Goal: Navigation & Orientation: Find specific page/section

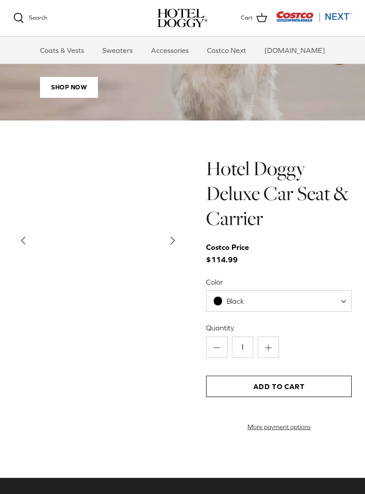
scroll to position [709, 0]
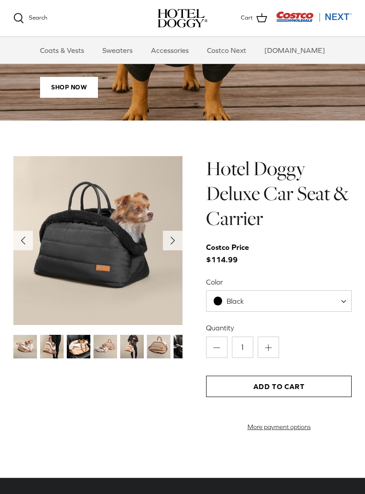
click at [180, 238] on button "Right" at bounding box center [173, 241] width 20 height 20
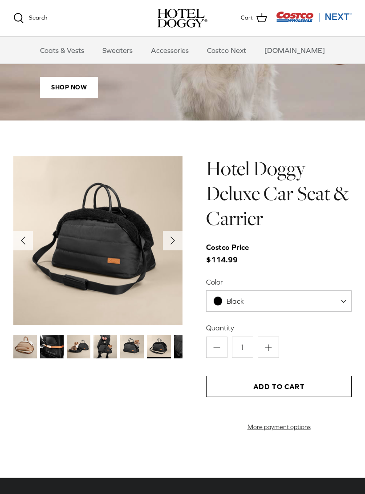
click at [181, 239] on button "Right" at bounding box center [173, 241] width 20 height 20
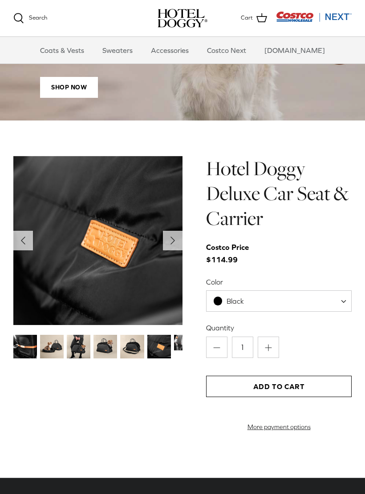
click at [181, 232] on button "Right" at bounding box center [173, 241] width 20 height 20
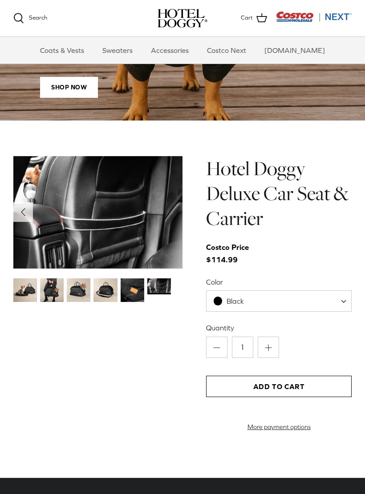
click at [189, 214] on div "Left Right" at bounding box center [182, 299] width 365 height 286
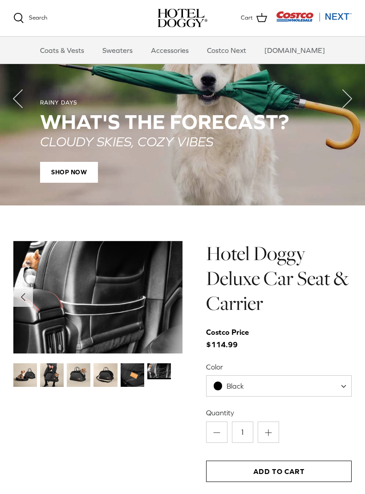
scroll to position [624, 0]
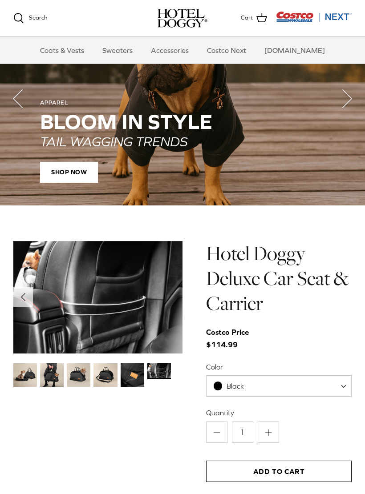
click at [12, 93] on icon "Left" at bounding box center [18, 99] width 36 height 36
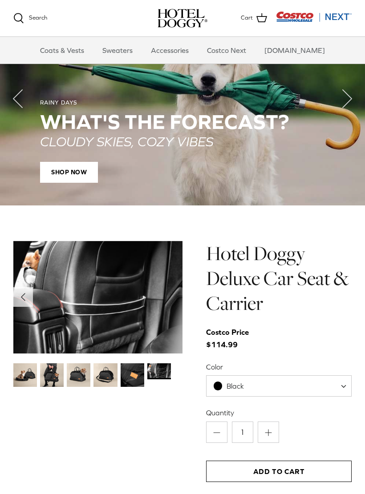
click at [16, 101] on polyline "Previous" at bounding box center [17, 99] width 9 height 18
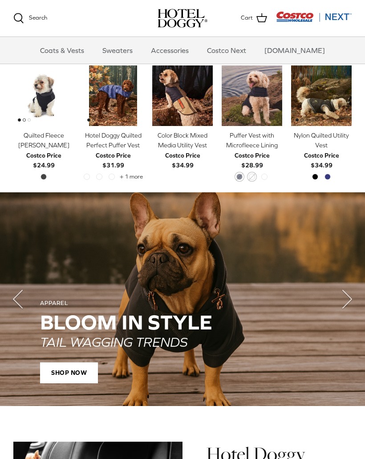
scroll to position [415, 0]
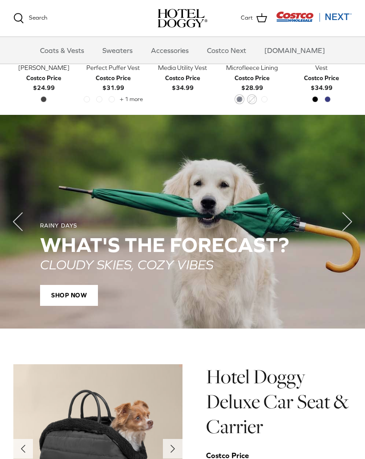
scroll to position [501, 0]
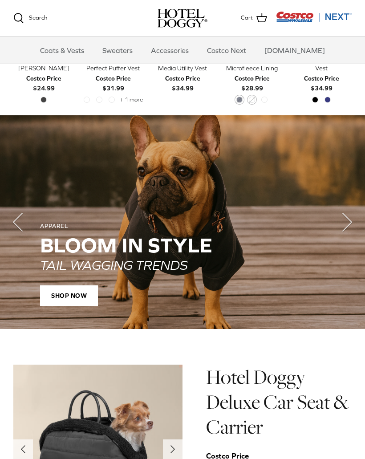
click at [69, 288] on span "SHOP NOW" at bounding box center [69, 295] width 58 height 21
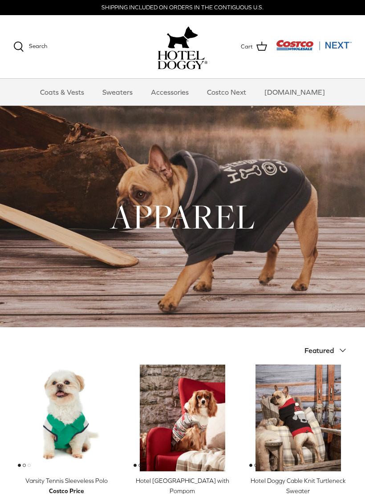
click at [77, 87] on link "Coats & Vests" at bounding box center [62, 92] width 60 height 27
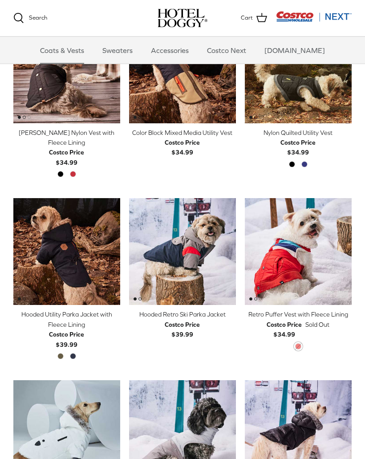
scroll to position [258, 0]
click at [184, 48] on link "Accessories" at bounding box center [170, 50] width 54 height 27
